Goal: Task Accomplishment & Management: Use online tool/utility

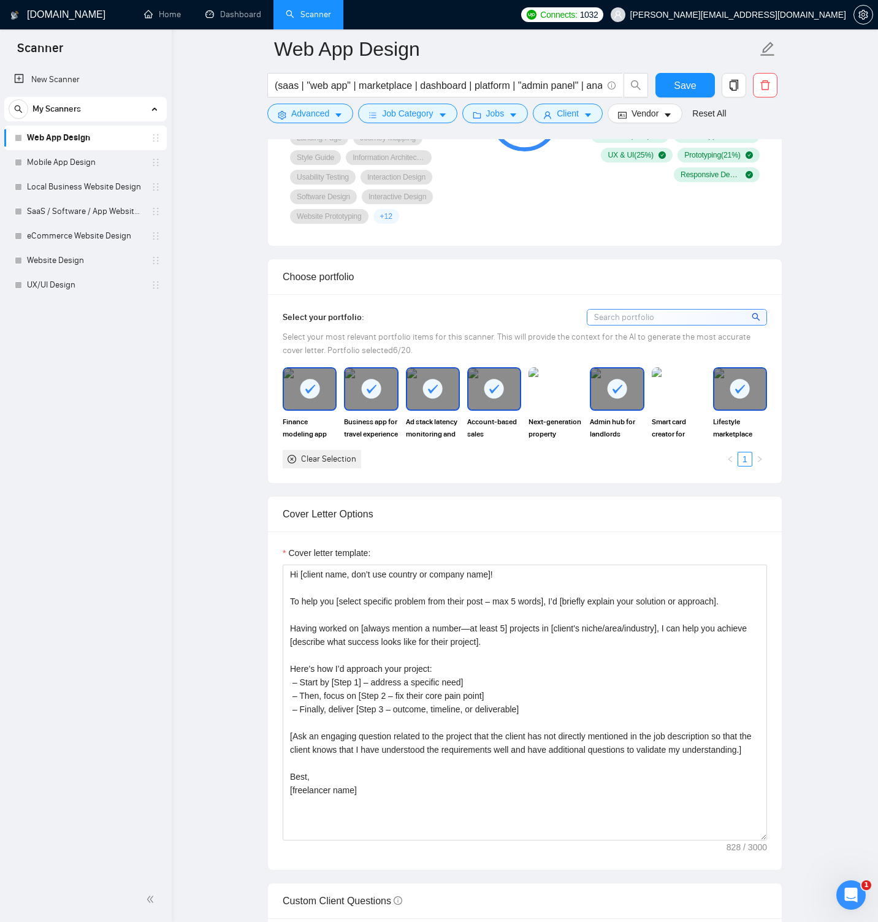
scroll to position [1268, 0]
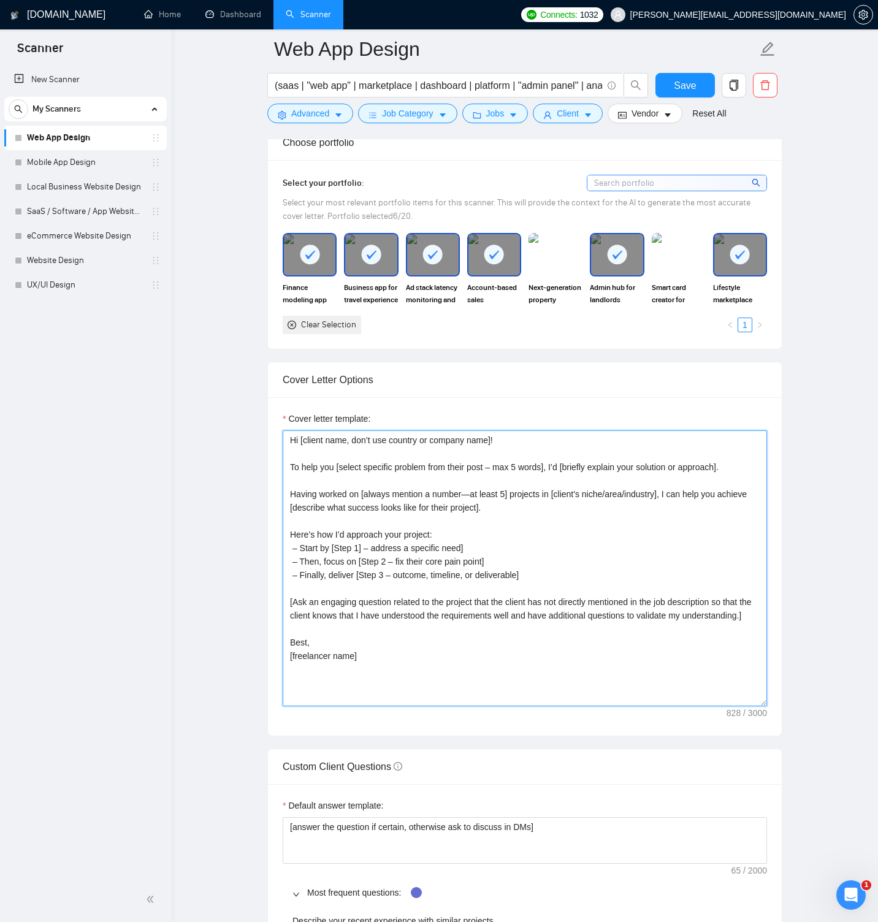
click at [364, 441] on textarea "Hi [client name, don’t use country or company name]! To help you [select specif…" at bounding box center [525, 568] width 484 height 276
paste textarea "[Keep the entire cover letter, including all prompt outputs, within 700 charact…"
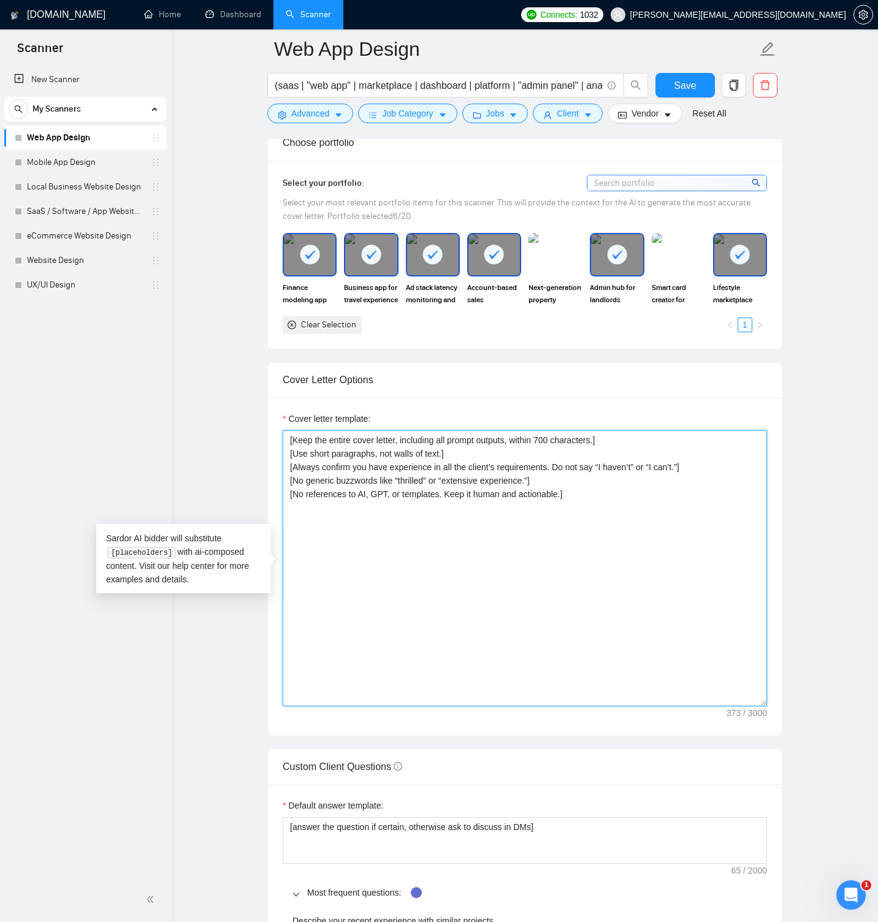
click at [307, 539] on textarea "[Keep the entire cover letter, including all prompt outputs, within 700 charact…" at bounding box center [525, 568] width 484 height 276
paste textarea "Hi [client name]! I’ve designed [main task from job post in 3–4 words] for [men…"
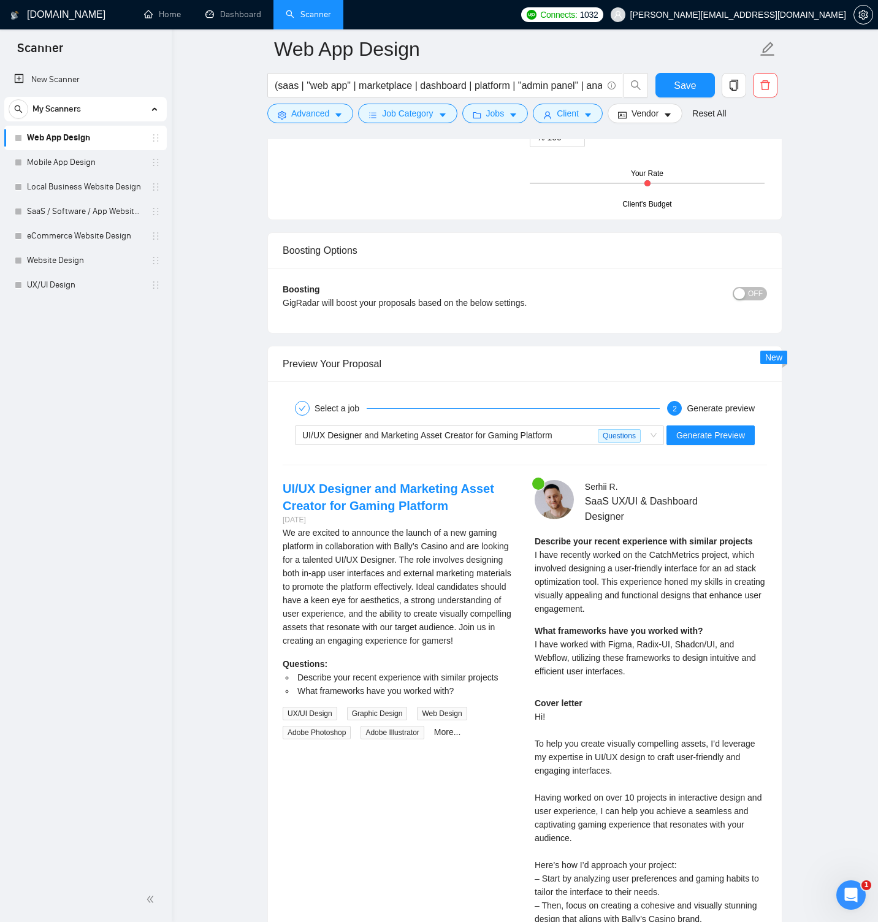
scroll to position [2801, 0]
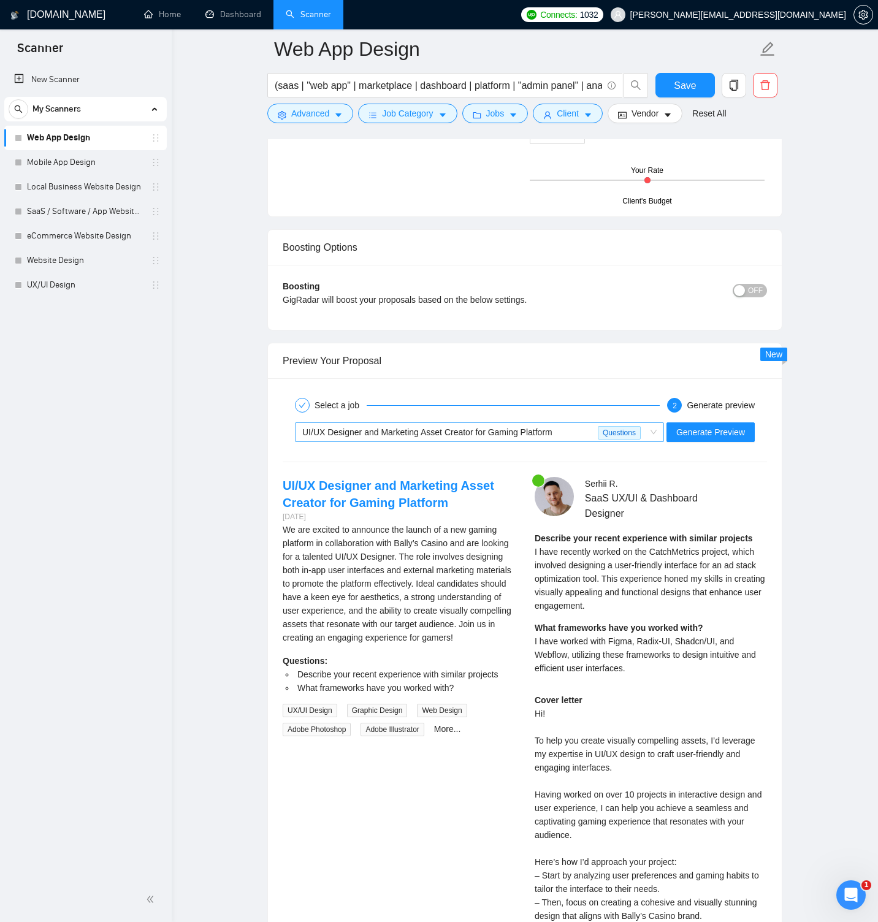
click at [653, 432] on span "UI/UX Designer and Marketing Asset Creator for Gaming Platform Questions" at bounding box center [479, 432] width 354 height 18
type textarea "[Lore ips dolors ametc adipis, elitseddo eiu tempor incidid, utlabo 319 etdolor…"
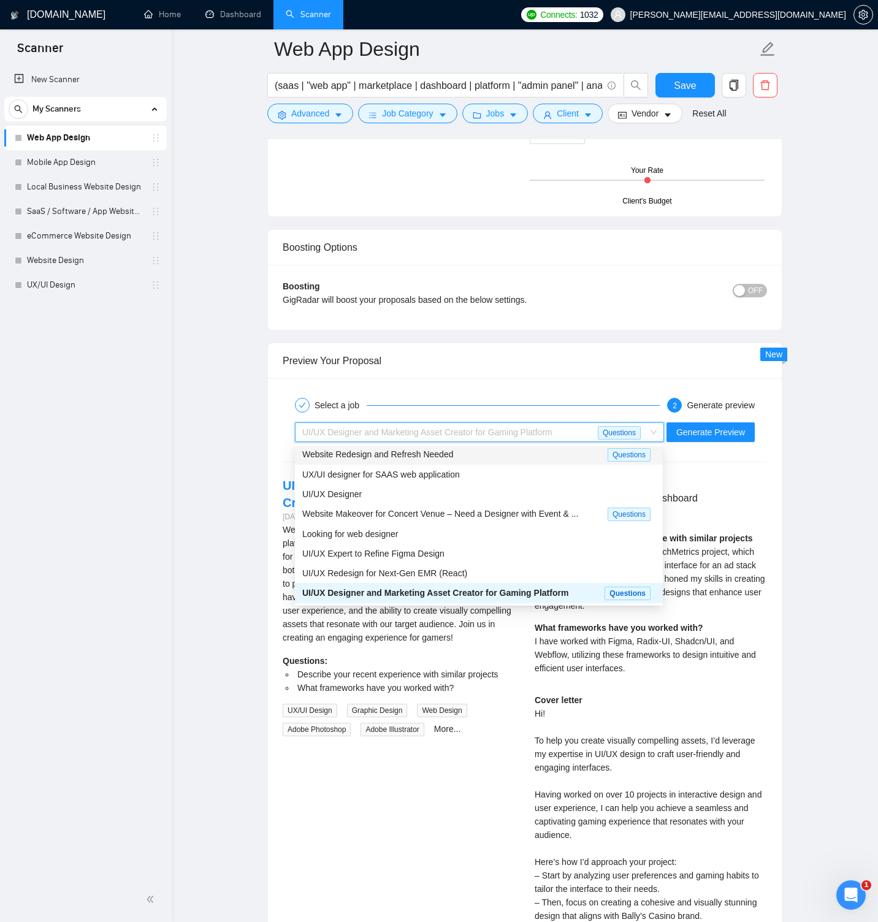
scroll to position [0, 0]
click at [455, 478] on span "UX/UI designer for SAAS web application" at bounding box center [381, 476] width 158 height 10
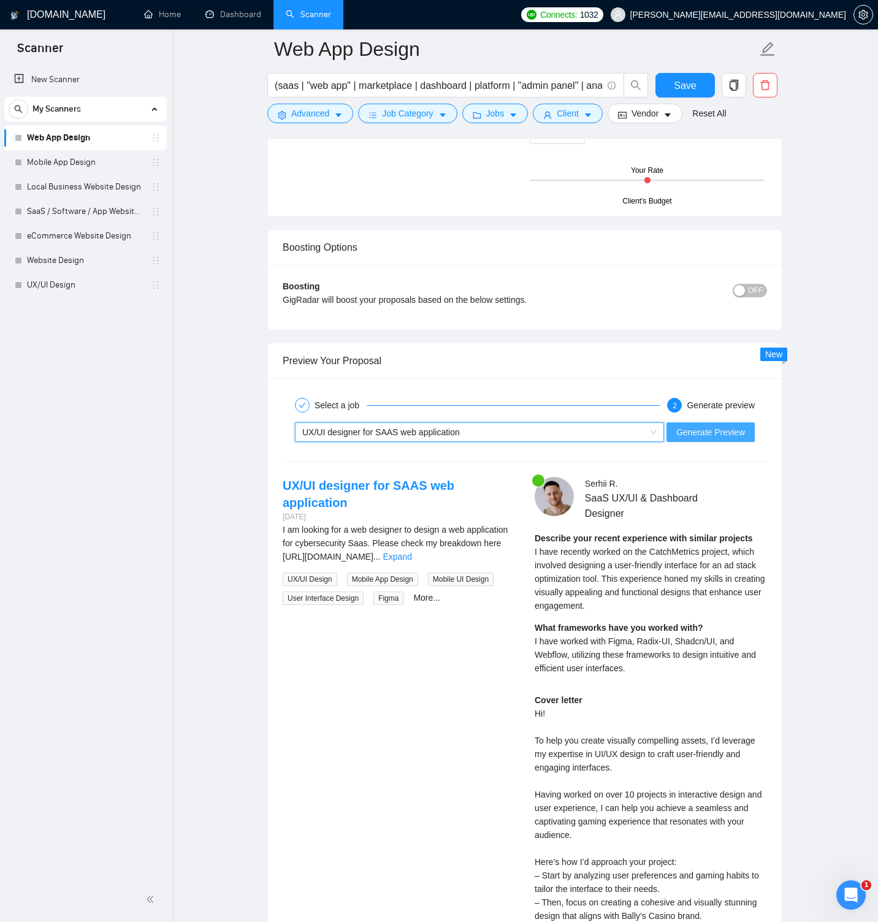
click at [699, 434] on span "Generate Preview" at bounding box center [710, 431] width 69 height 13
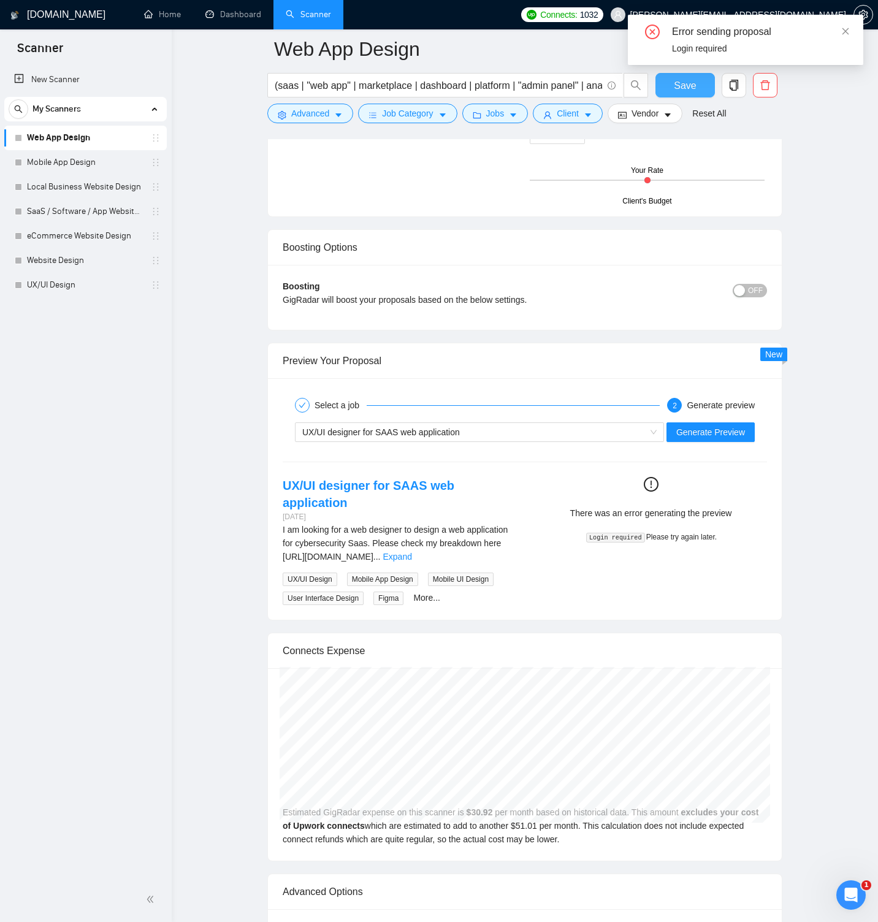
click at [693, 83] on span "Save" at bounding box center [685, 85] width 22 height 15
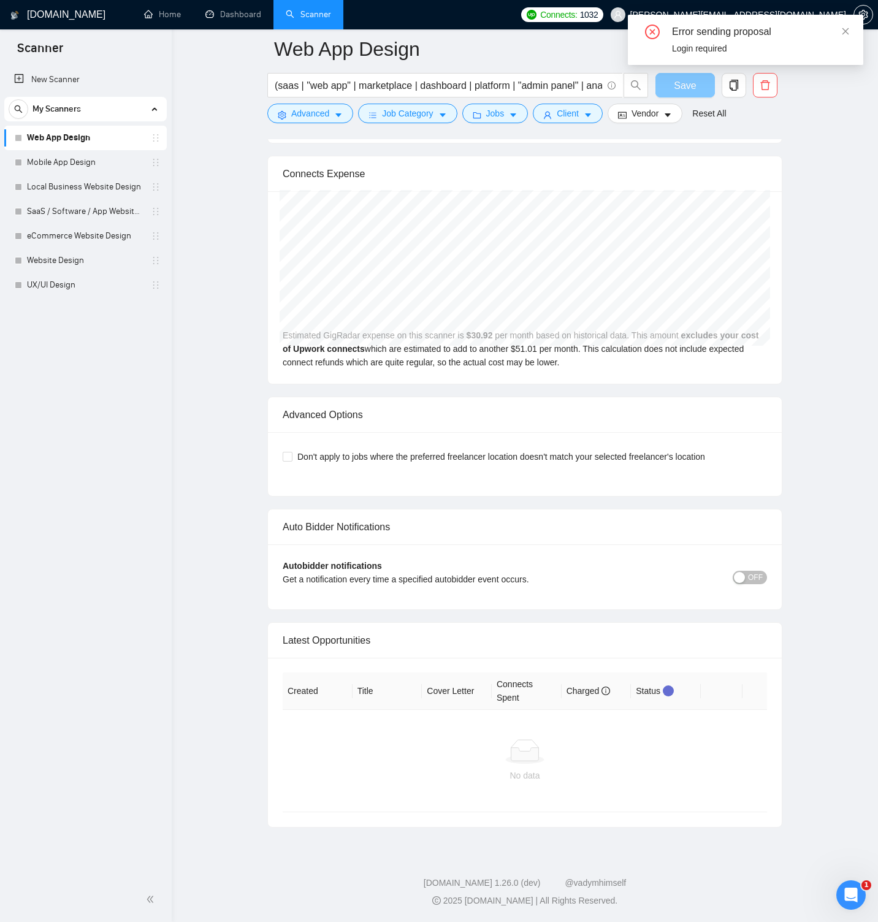
scroll to position [2618, 0]
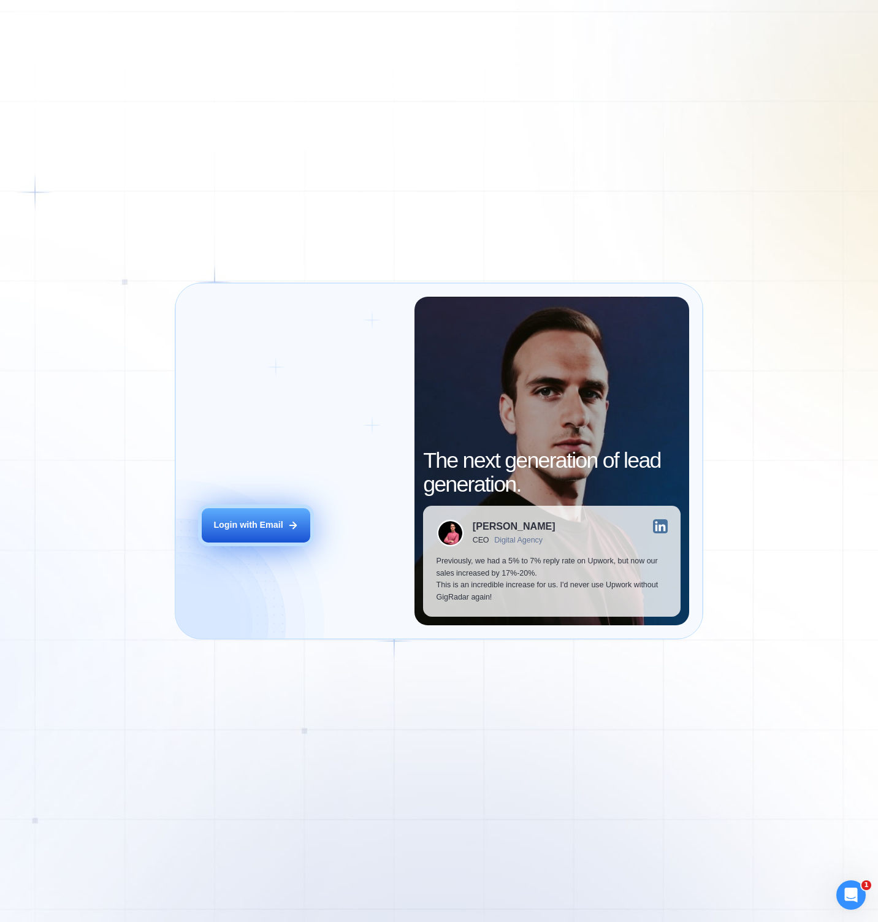
click at [307, 514] on button "Login with Email" at bounding box center [256, 525] width 109 height 34
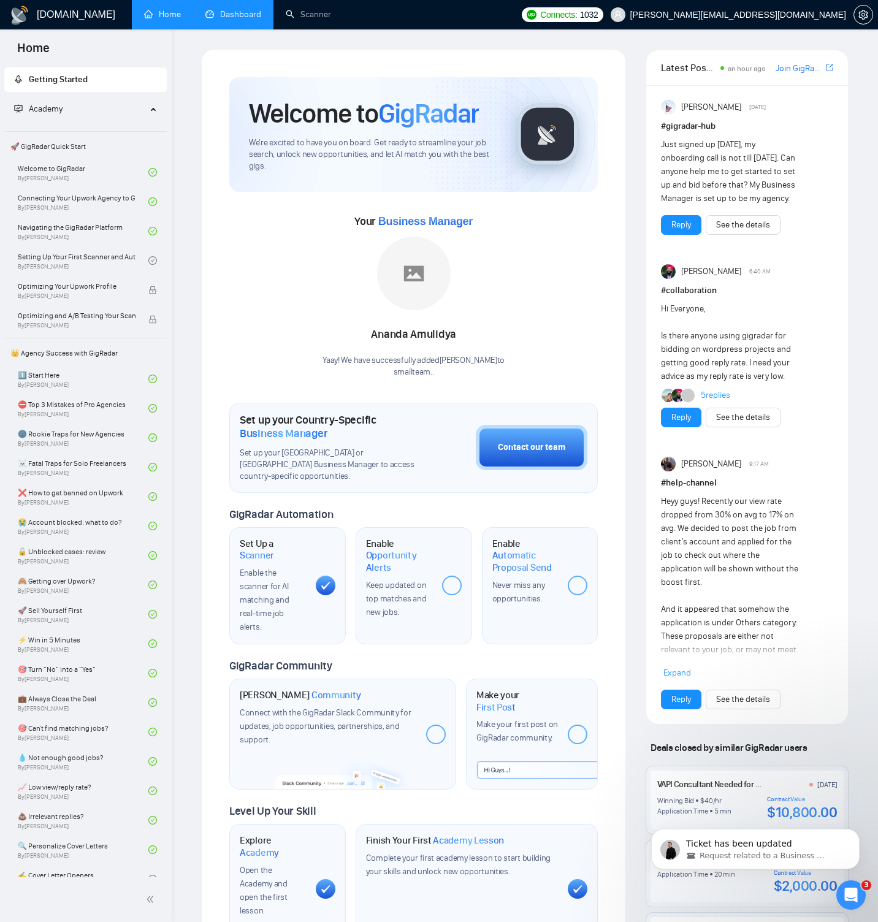
click at [230, 20] on link "Dashboard" at bounding box center [233, 14] width 56 height 10
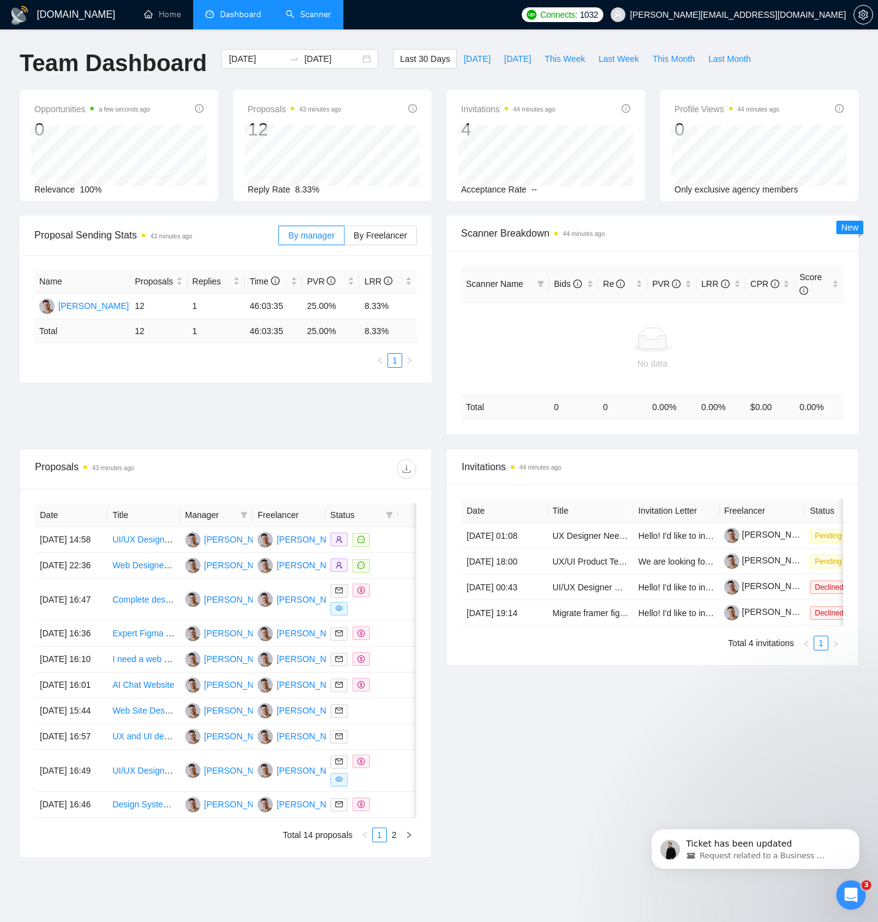
click at [317, 14] on link "Scanner" at bounding box center [308, 14] width 45 height 10
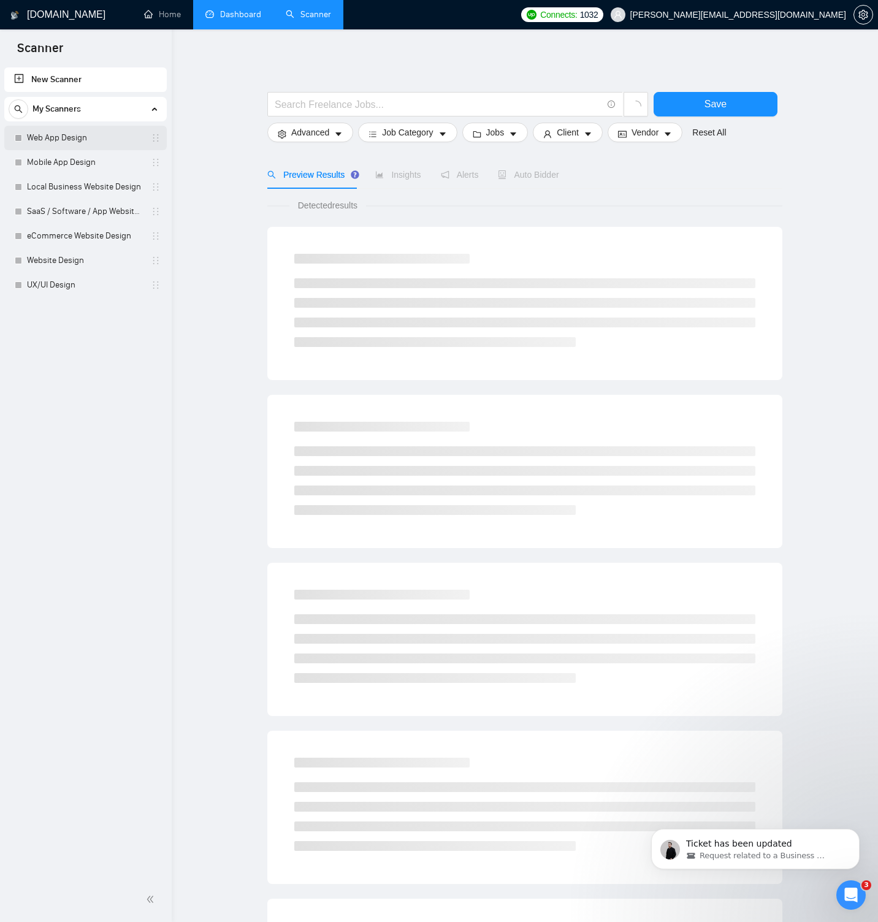
click at [66, 143] on link "Web App Design" at bounding box center [85, 138] width 116 height 25
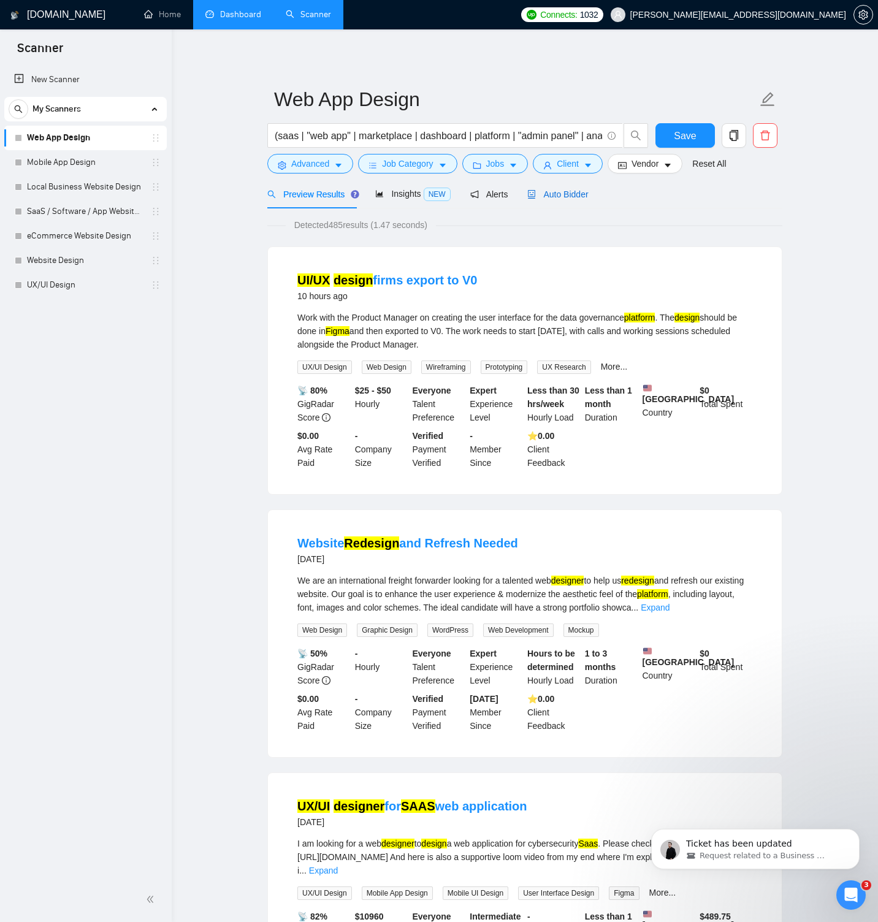
click at [578, 196] on span "Auto Bidder" at bounding box center [557, 194] width 61 height 10
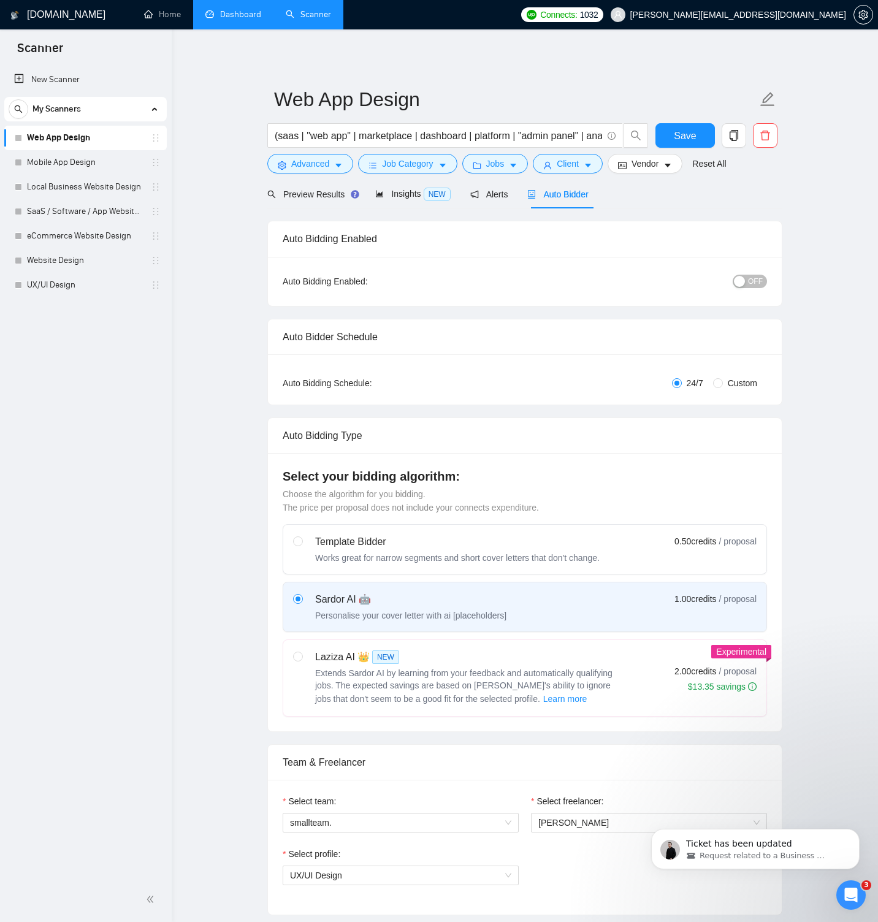
radio input "false"
radio input "true"
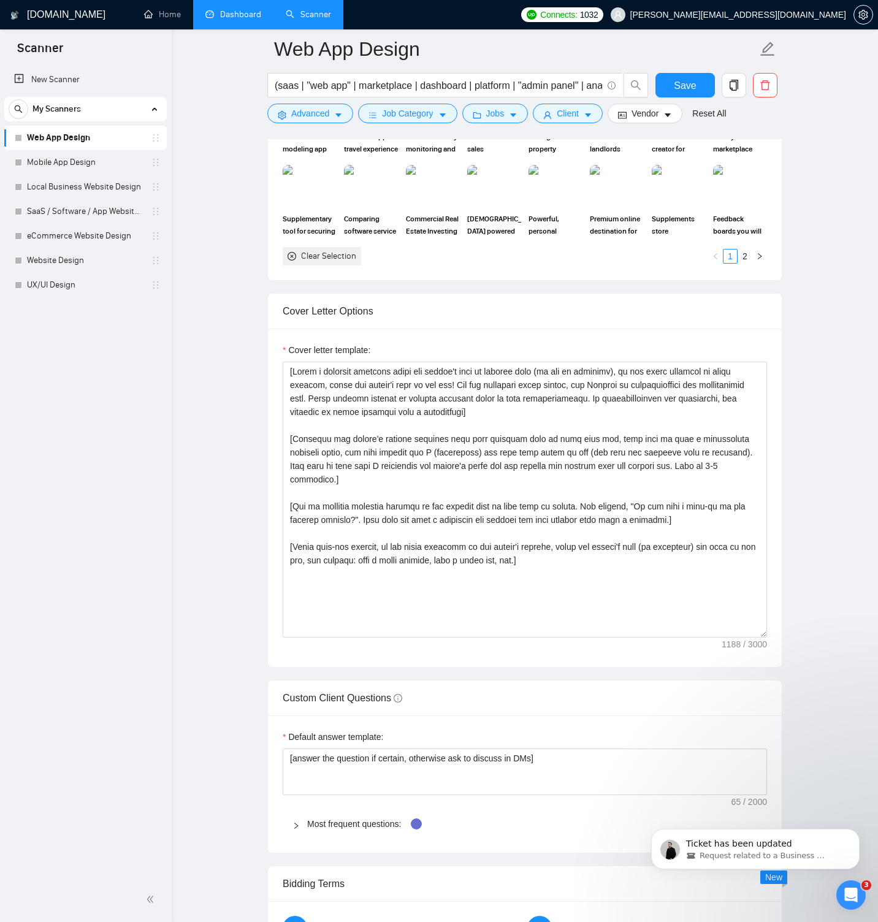
scroll to position [1420, 0]
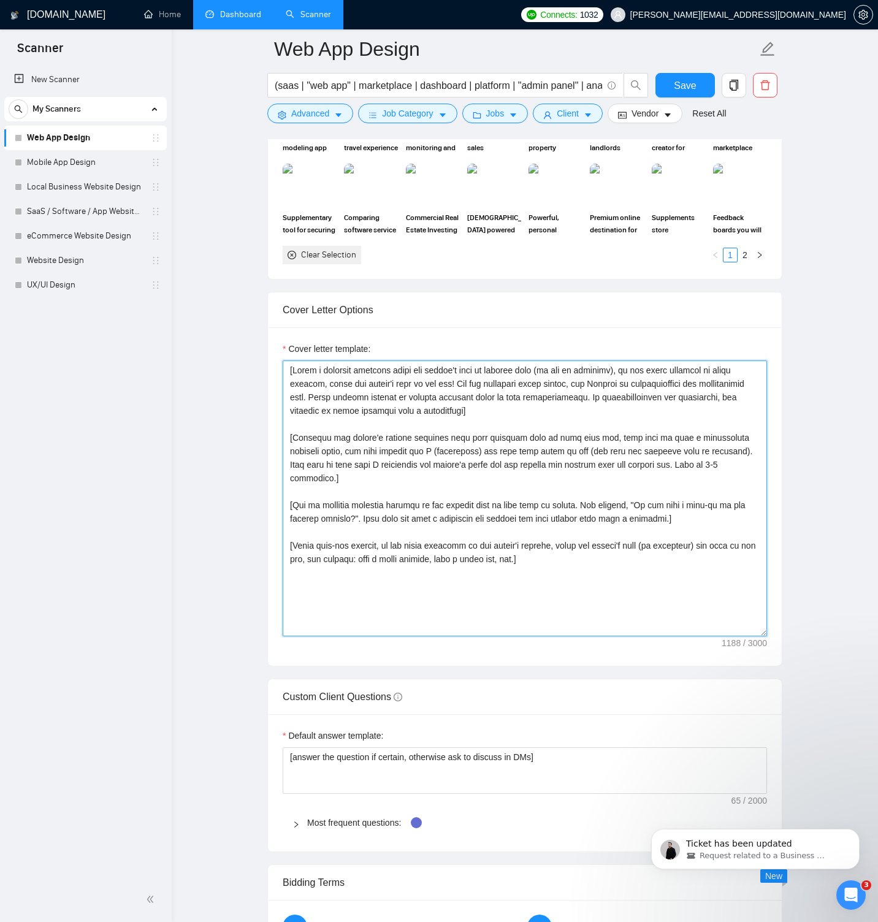
click at [335, 373] on textarea "Cover letter template:" at bounding box center [525, 498] width 484 height 276
paste textarea "Keep the entire cover letter, including all prompt outputs, within 700 characte…"
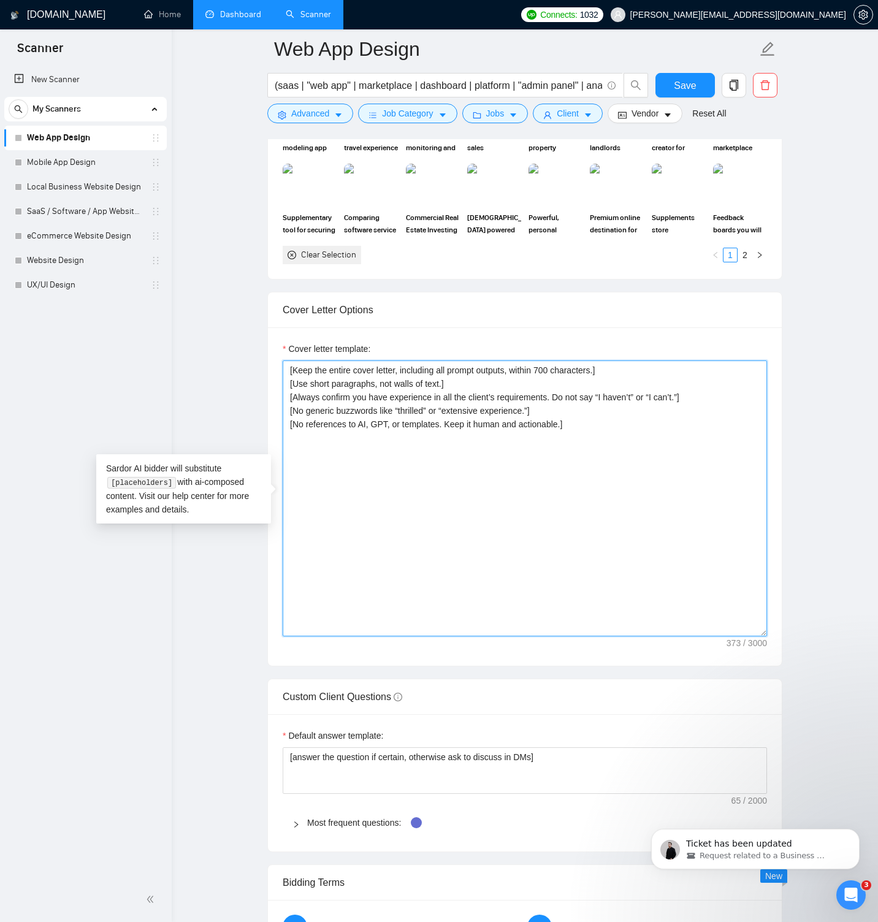
click at [340, 492] on textarea "[Keep the entire cover letter, including all prompt outputs, within 700 charact…" at bounding box center [525, 498] width 484 height 276
paste textarea "Hi [client name]! I’ve designed [main task from job post in 3–4 words] for [men…"
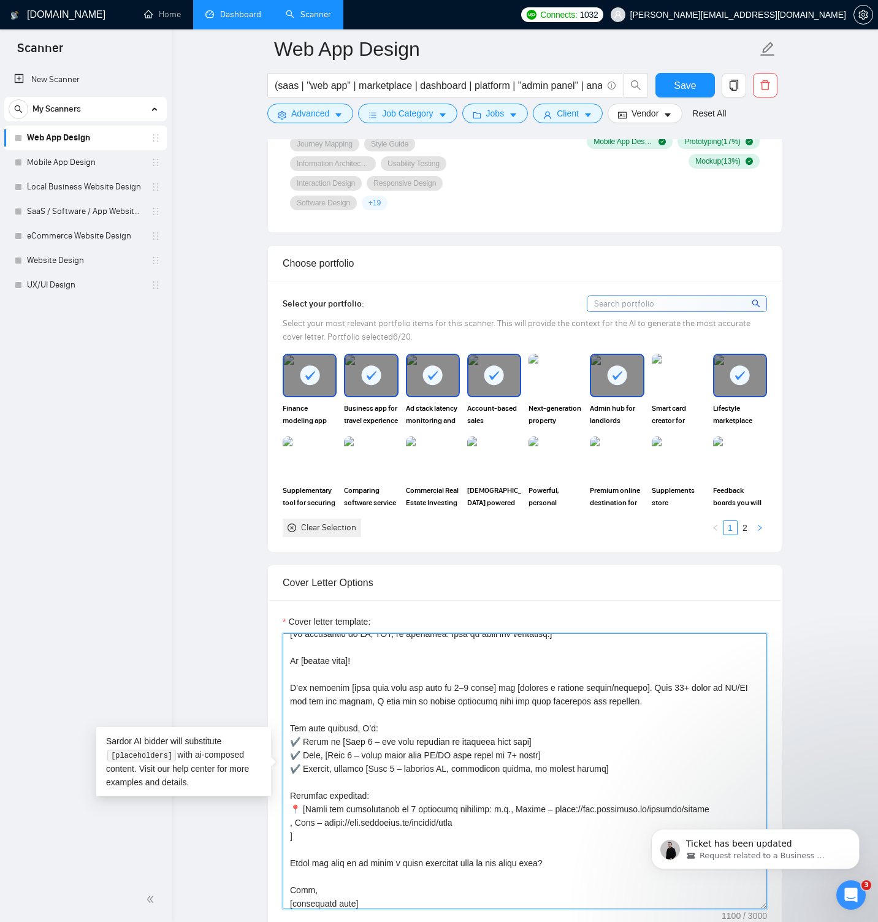
scroll to position [1148, 0]
type textarea "[Lore ips dolors ametc adipis, elitseddo eiu tempor incidid, utlabo 319 etdolor…"
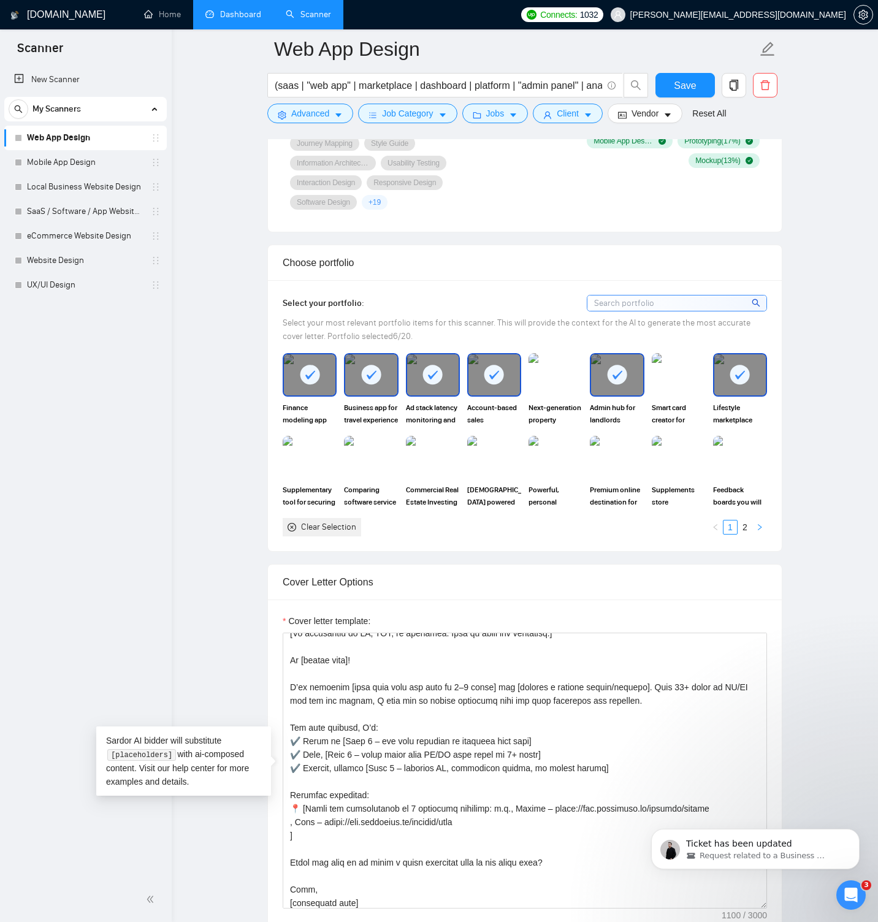
click at [762, 528] on icon "right" at bounding box center [759, 527] width 7 height 7
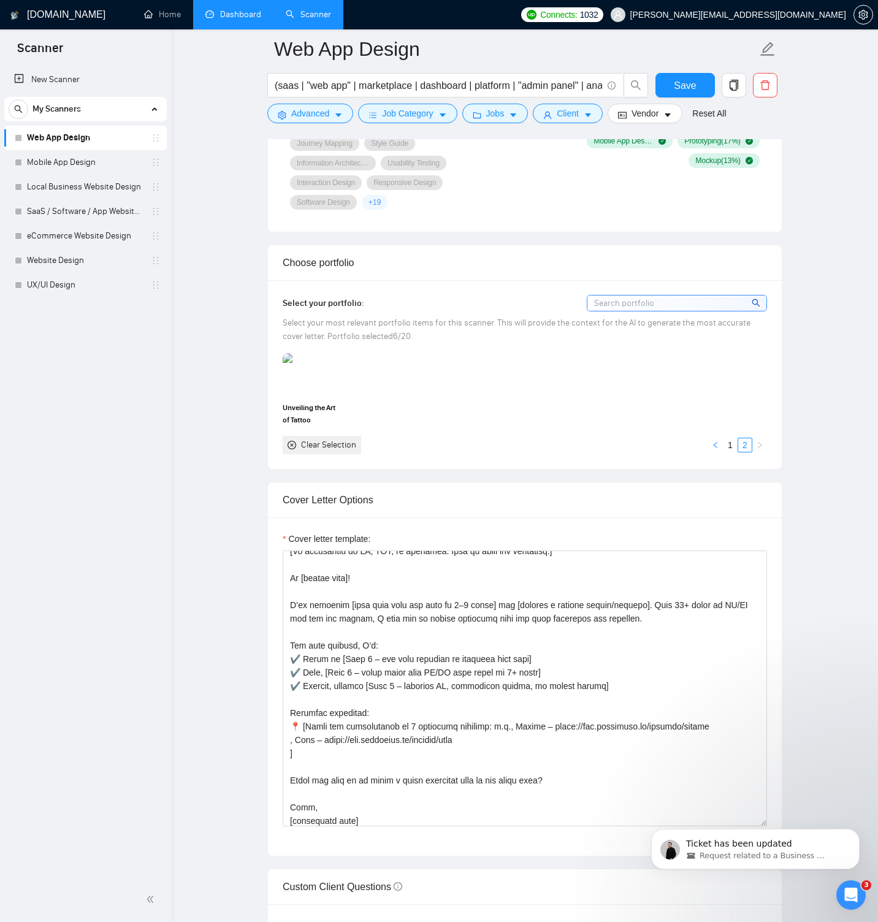
click at [716, 446] on icon "left" at bounding box center [715, 444] width 7 height 7
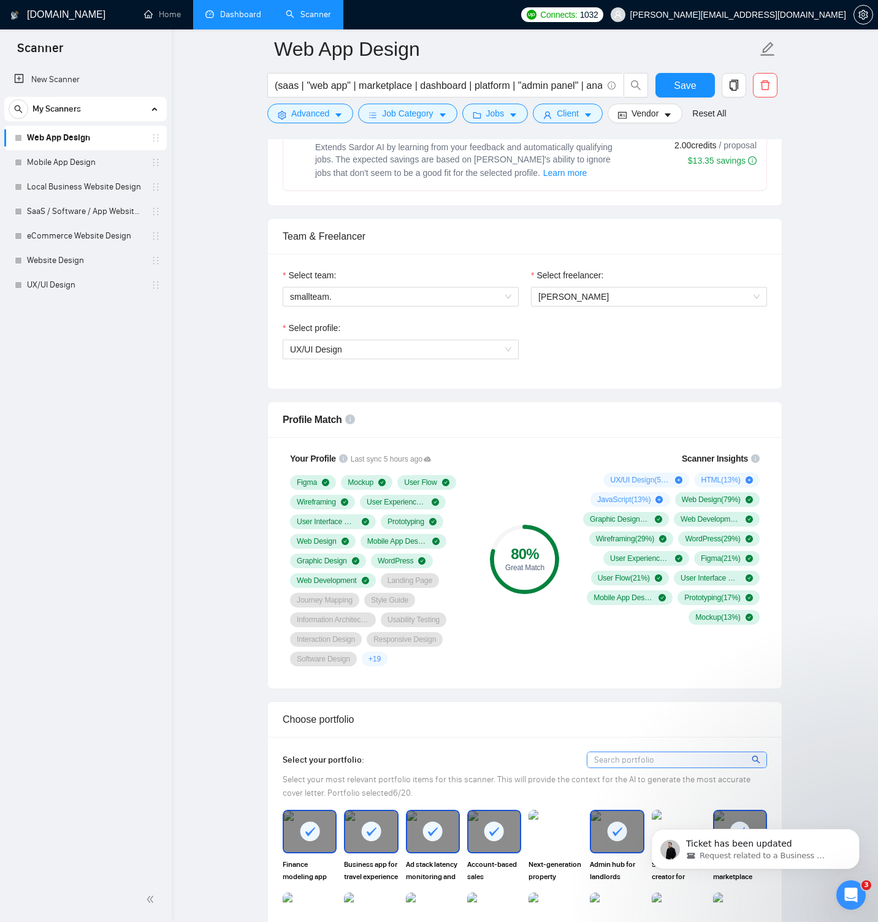
scroll to position [690, 0]
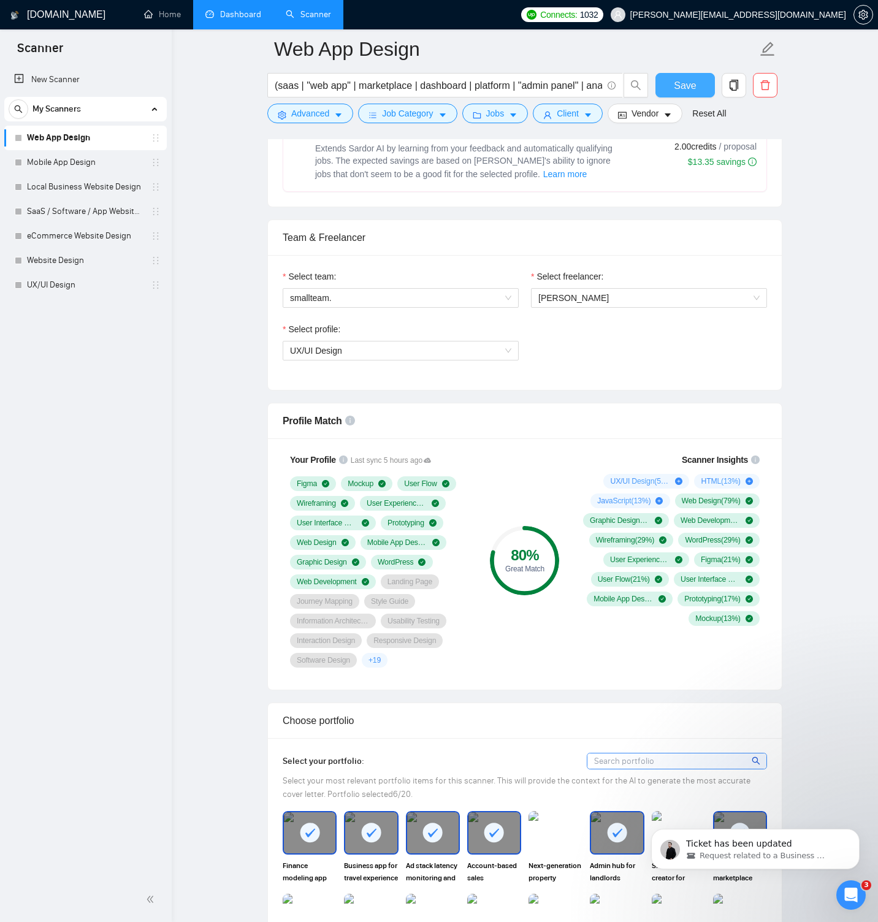
click at [689, 87] on span "Save" at bounding box center [685, 85] width 22 height 15
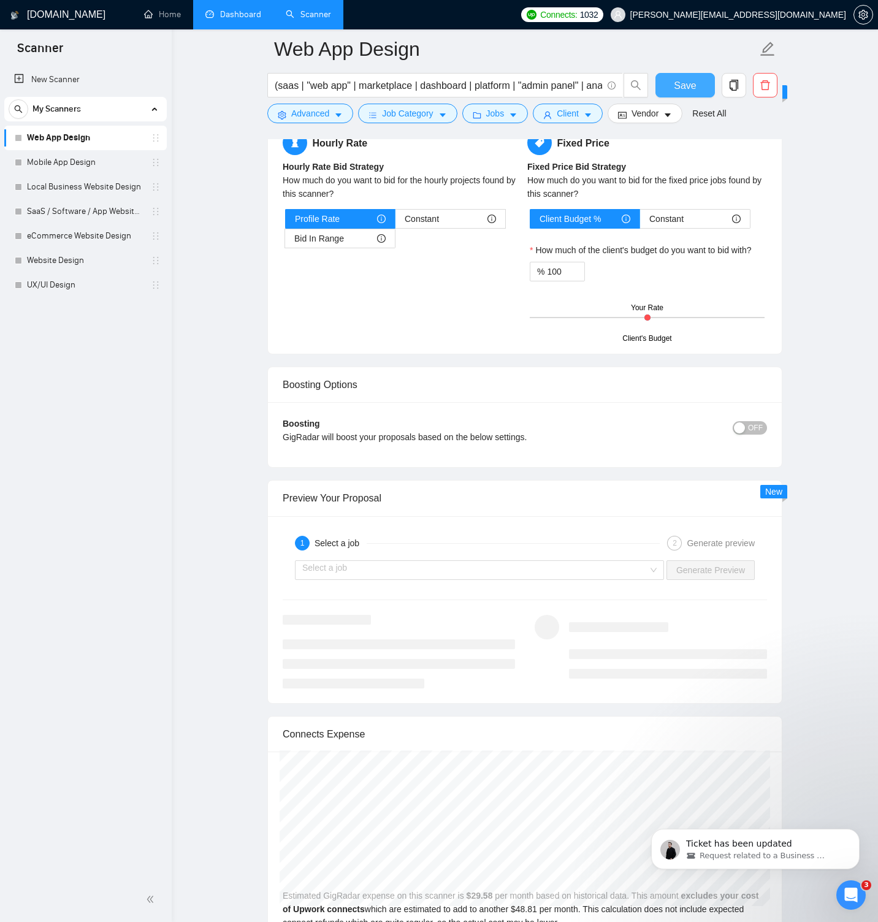
scroll to position [2204, 0]
click at [650, 570] on div "Select a job" at bounding box center [479, 570] width 369 height 20
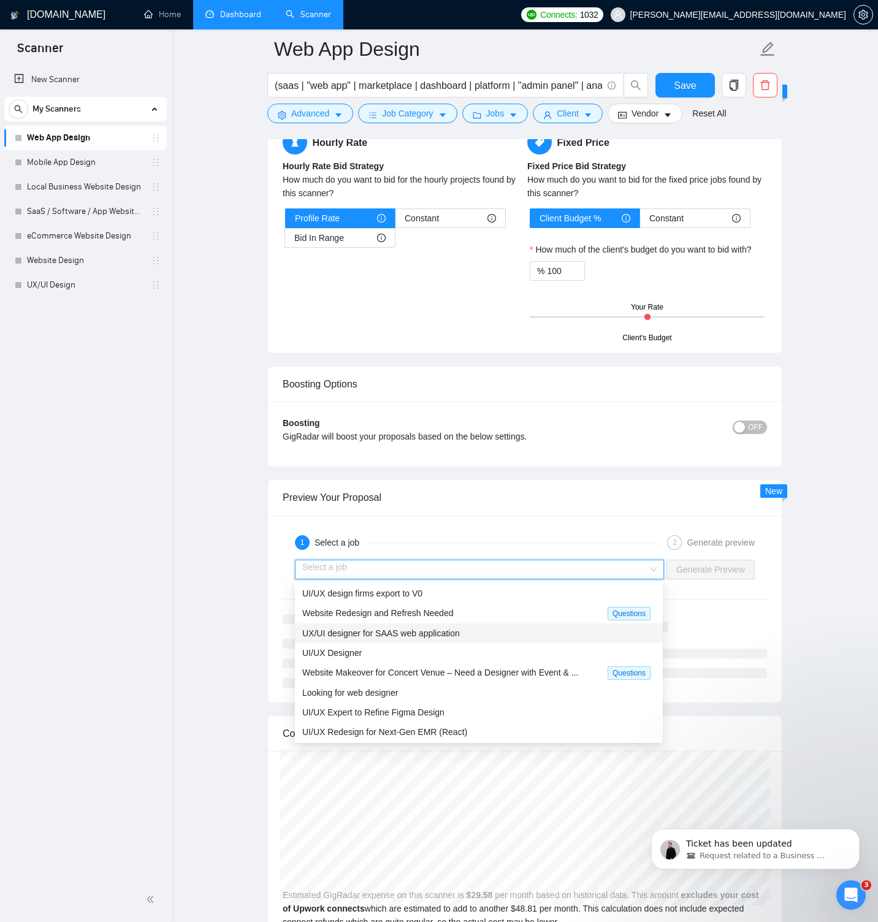
click at [526, 639] on div "UX/UI designer for SAAS web application" at bounding box center [478, 633] width 353 height 13
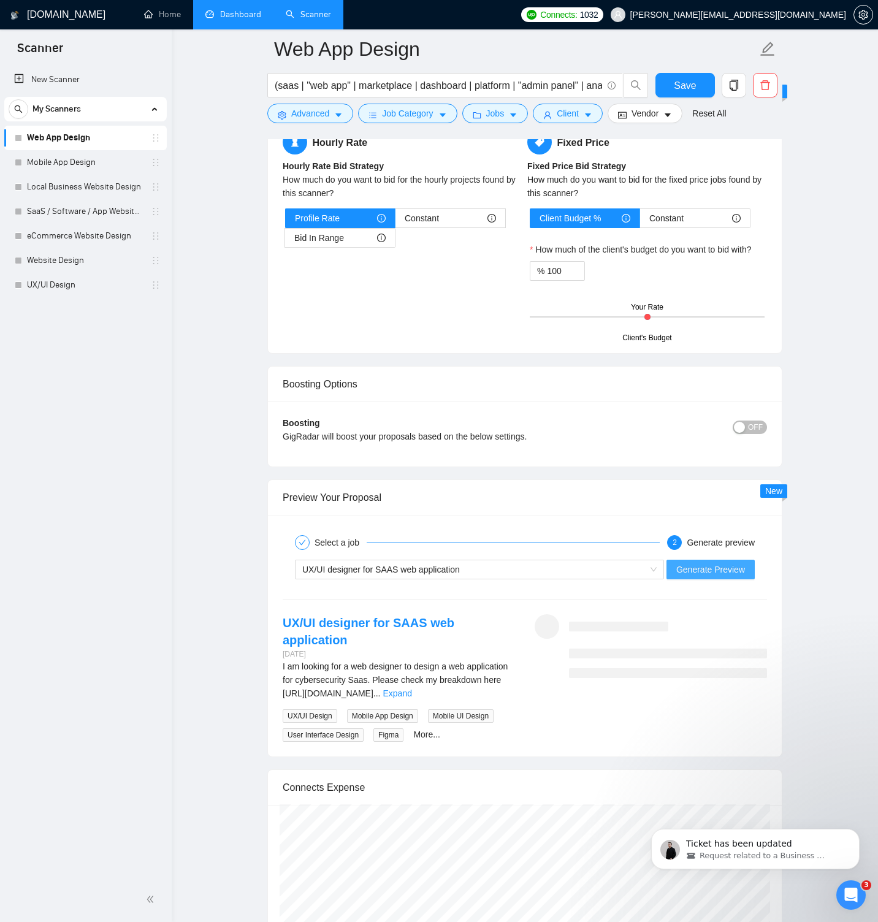
click at [706, 571] on span "Generate Preview" at bounding box center [710, 569] width 69 height 13
click at [411, 688] on link "Expand" at bounding box center [397, 693] width 29 height 10
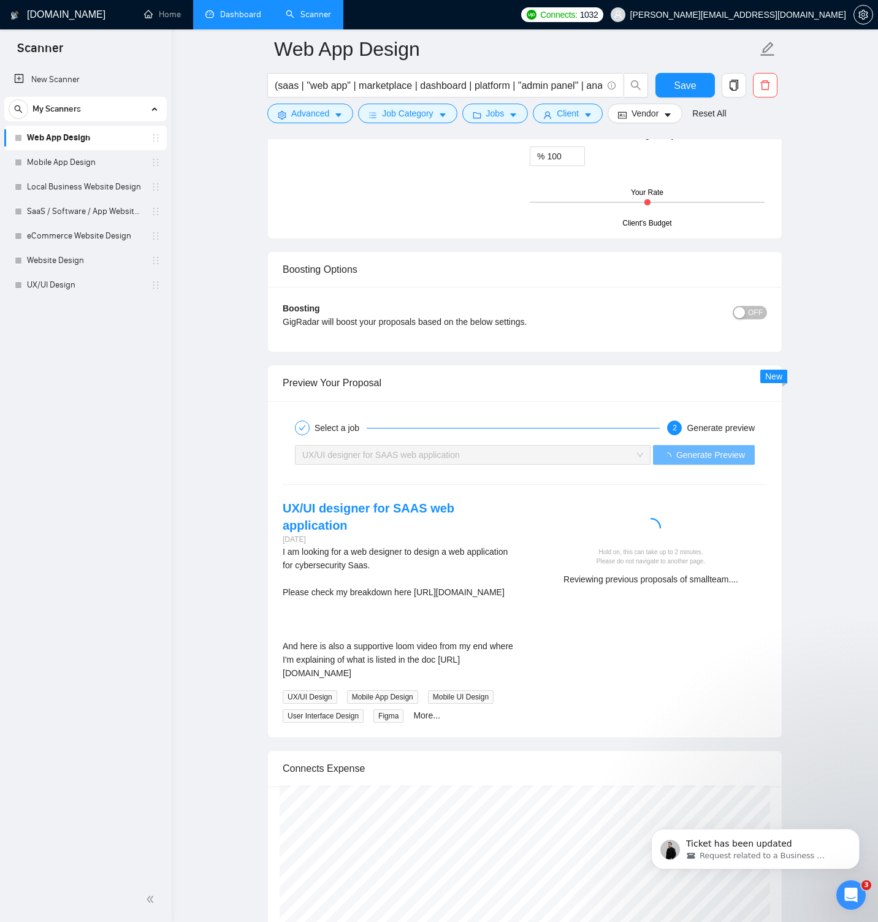
scroll to position [2386, 0]
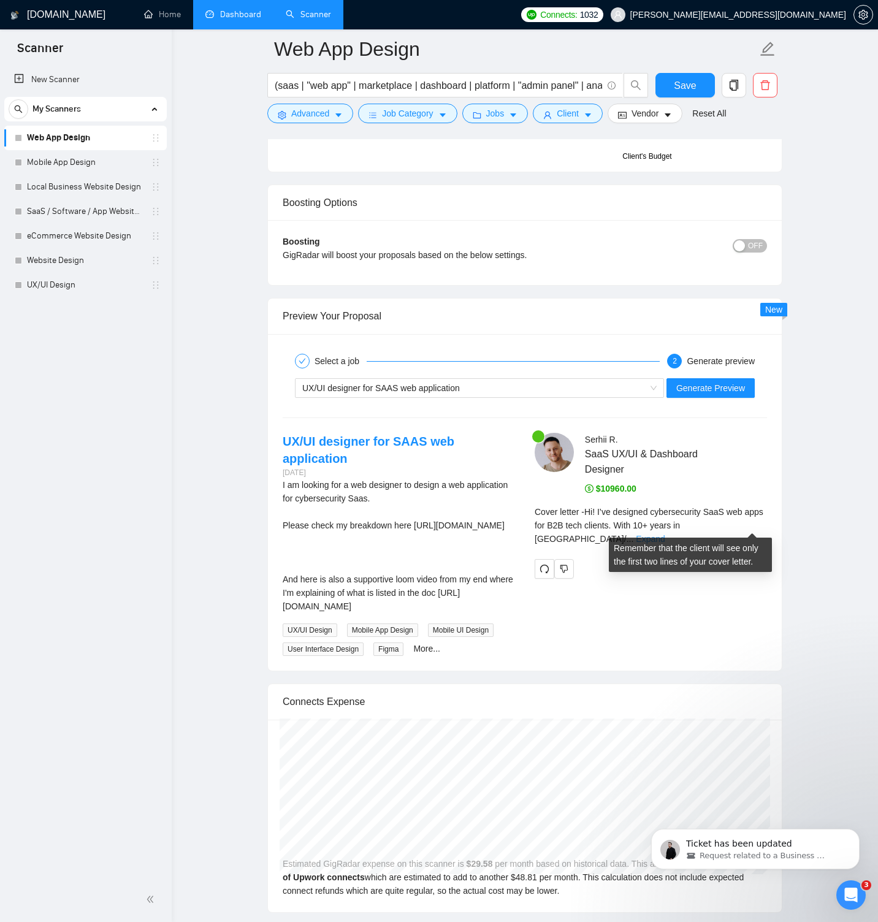
click at [665, 534] on link "Expand" at bounding box center [650, 539] width 29 height 10
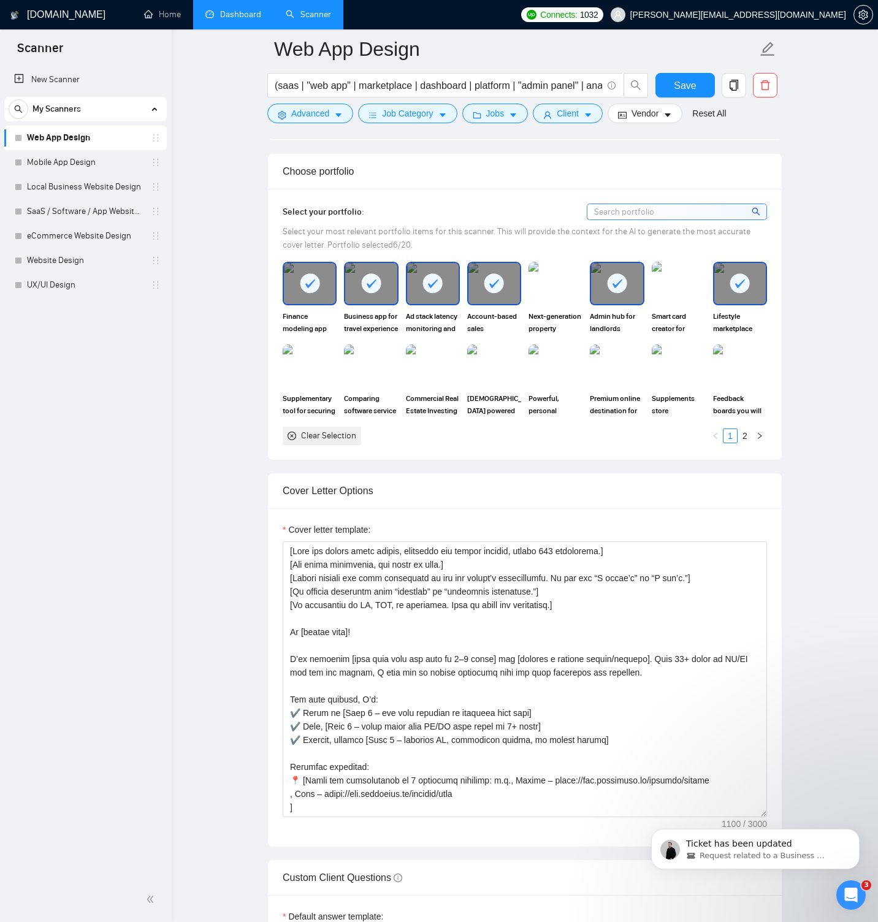
scroll to position [1235, 0]
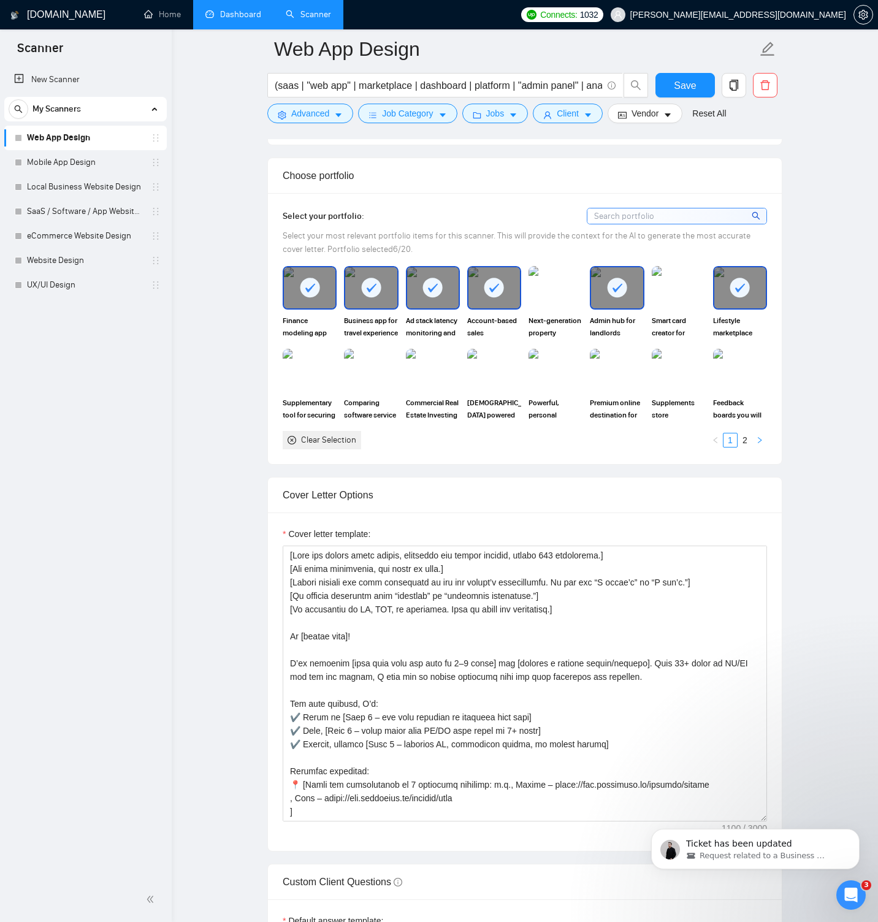
click at [760, 438] on icon "right" at bounding box center [759, 439] width 7 height 7
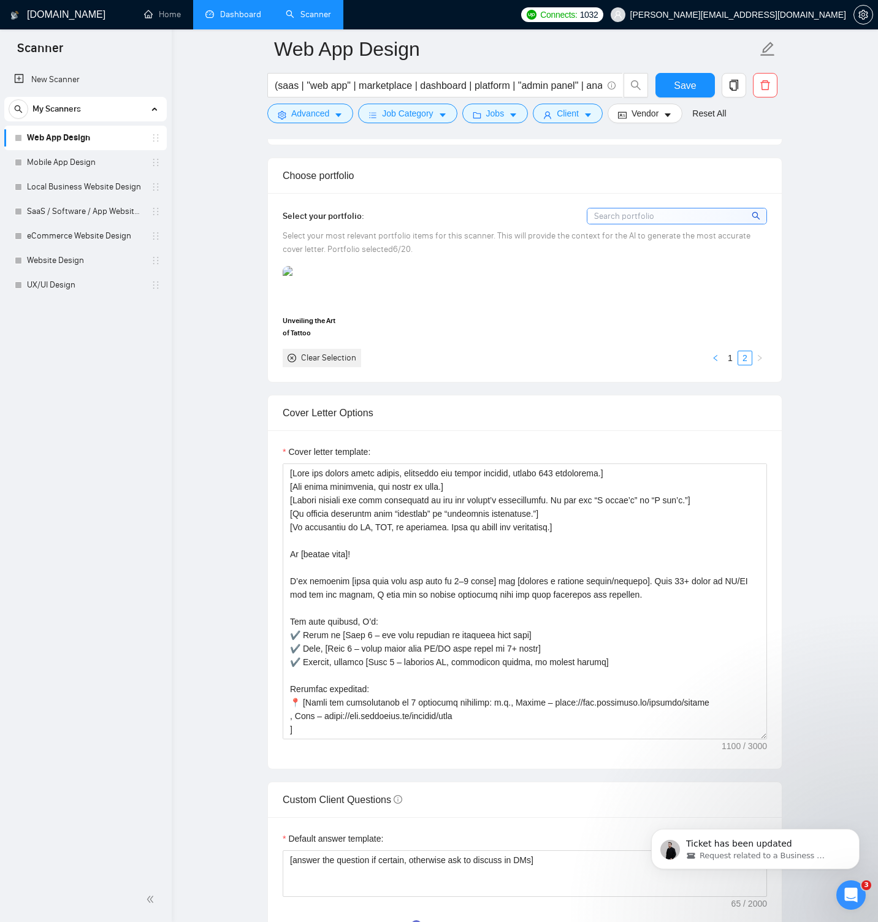
click at [716, 362] on button "button" at bounding box center [715, 358] width 15 height 15
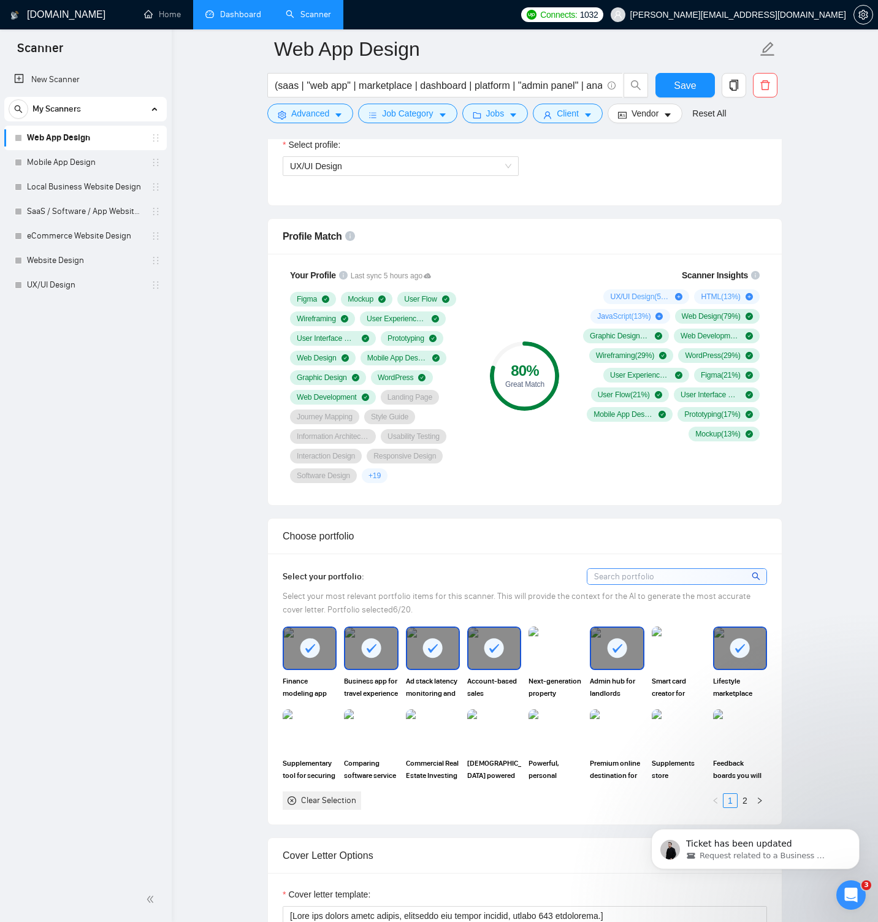
scroll to position [879, 0]
